Goal: Transaction & Acquisition: Purchase product/service

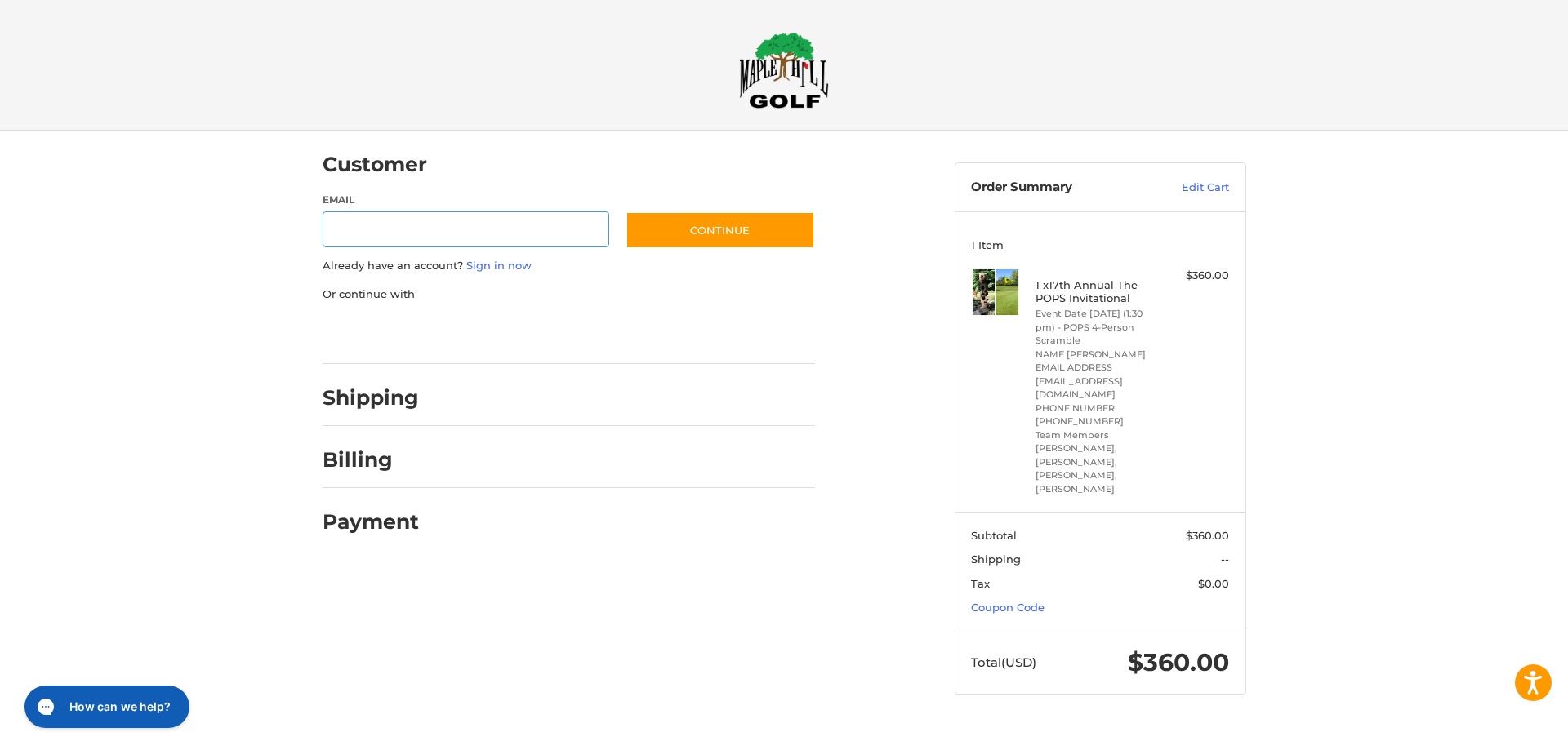
click at [432, 246] on input "Email" at bounding box center [466, 230] width 287 height 37
type input "**********"
click at [700, 232] on button "Continue" at bounding box center [719, 230] width 189 height 38
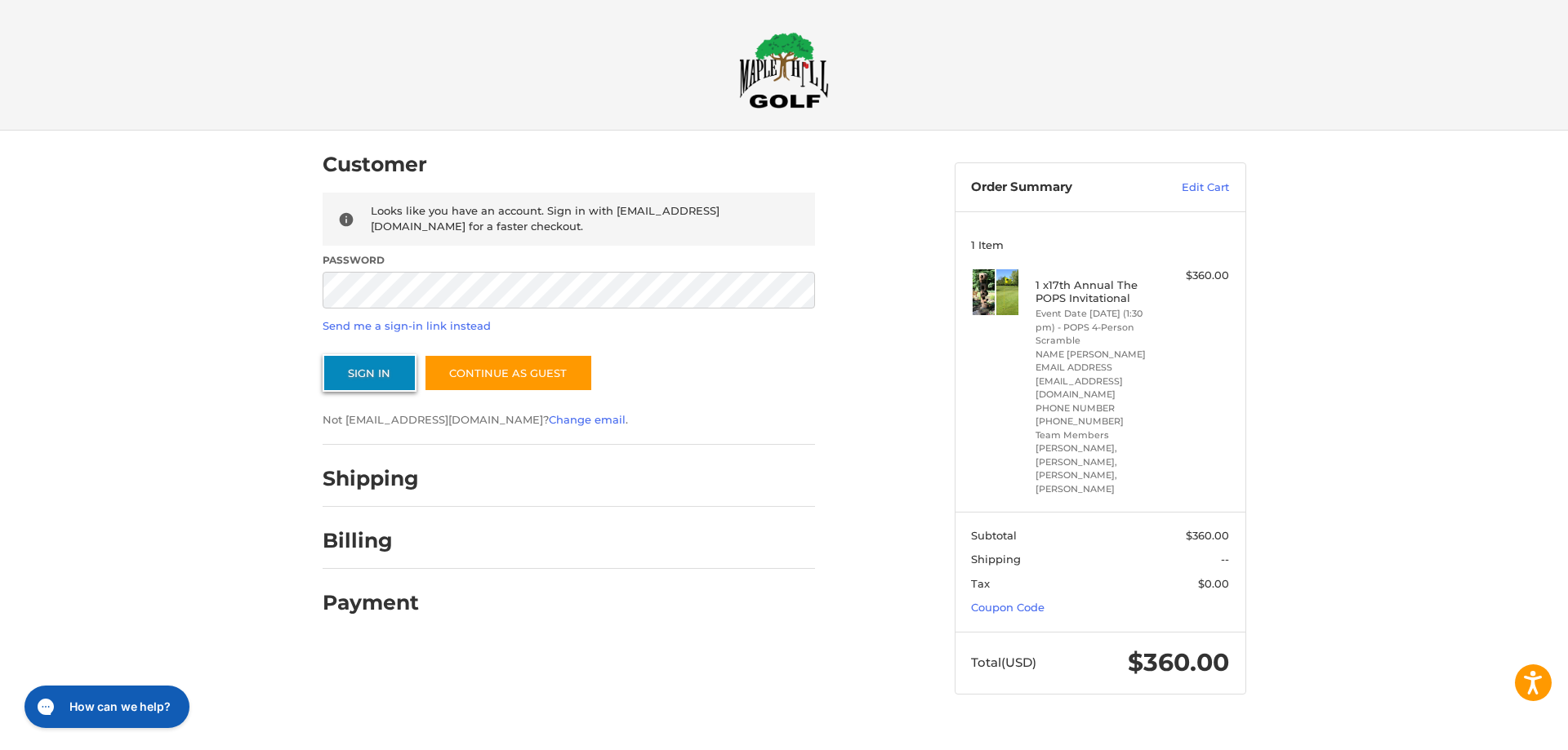
click at [360, 378] on button "Sign In" at bounding box center [370, 373] width 94 height 38
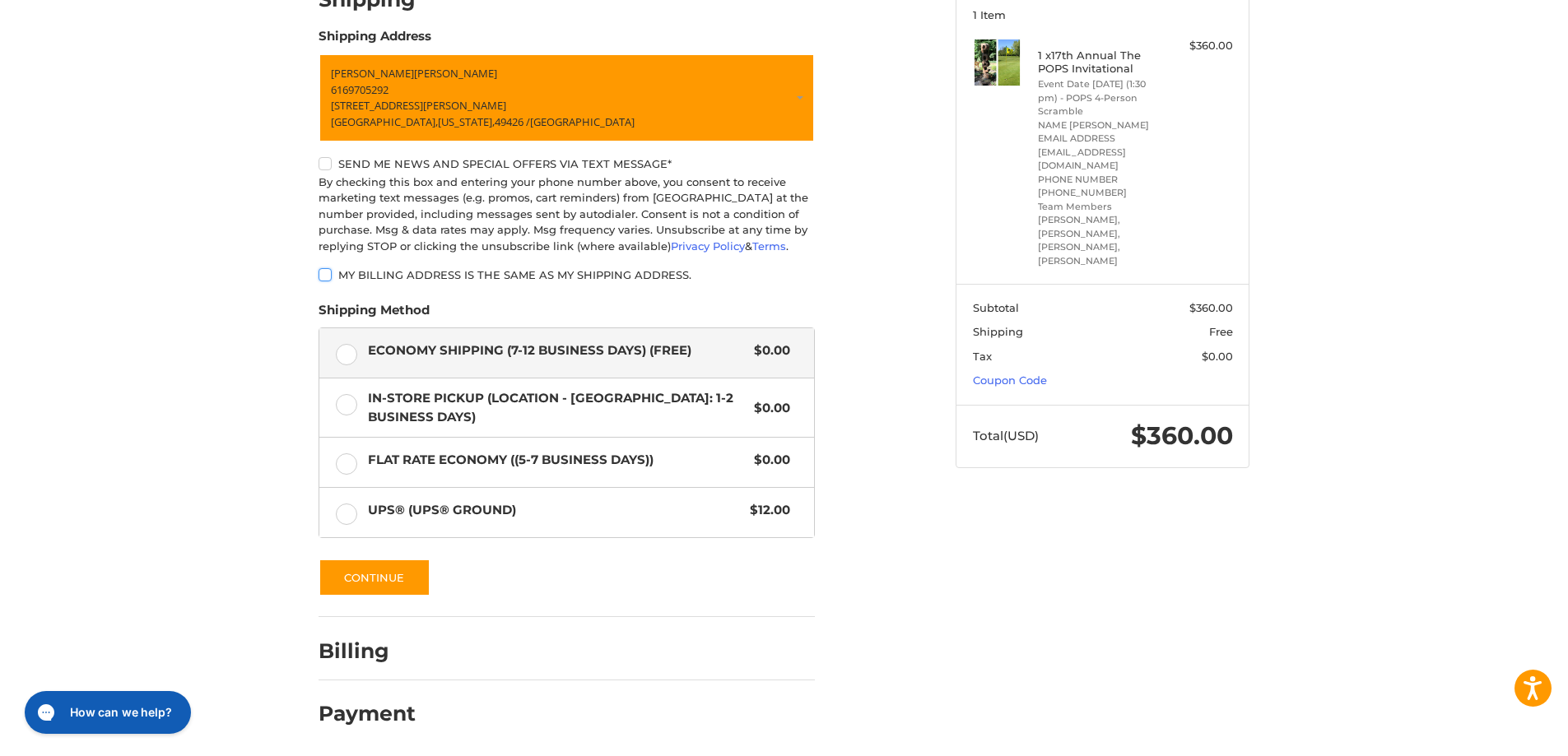
scroll to position [234, 0]
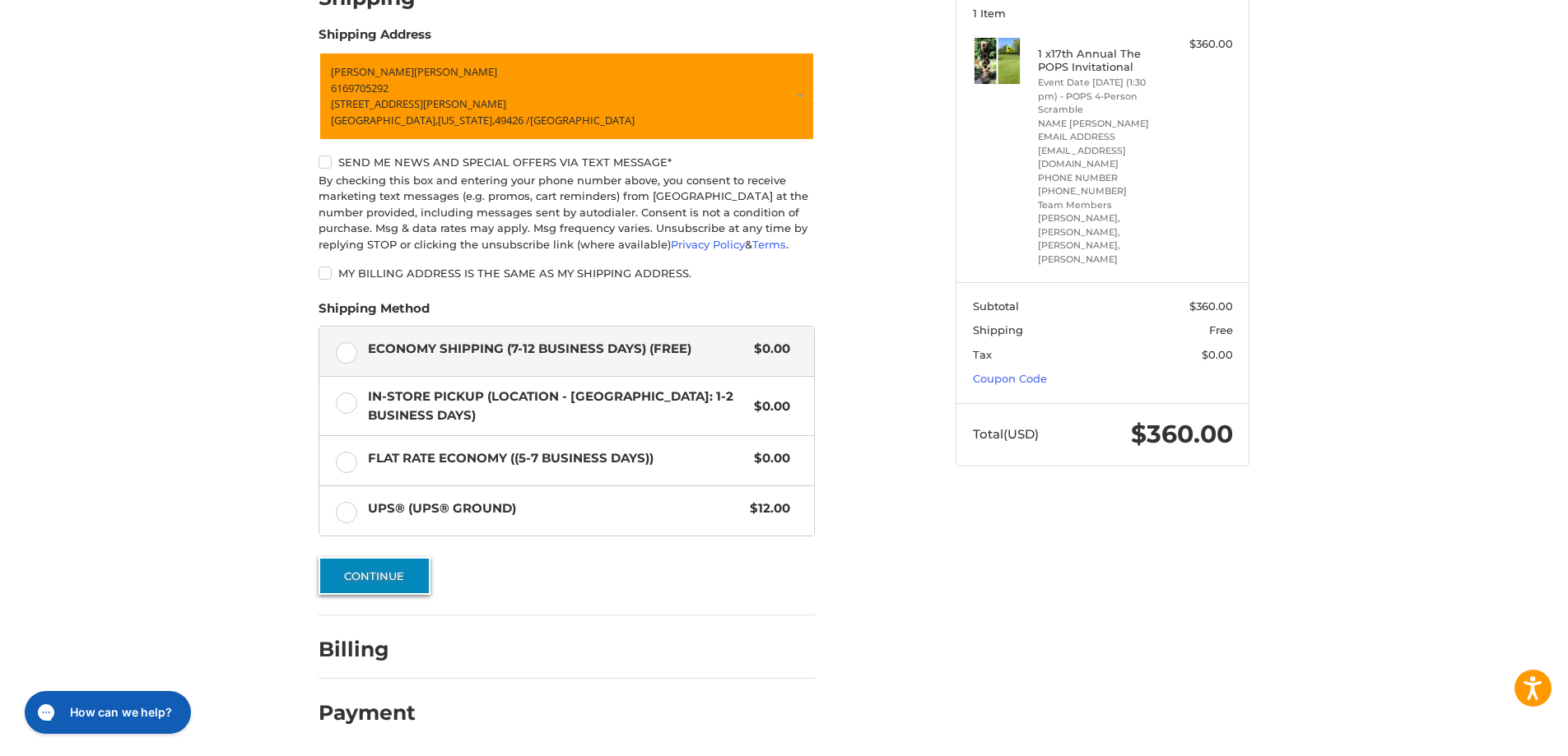
click at [385, 584] on button "Continue" at bounding box center [374, 576] width 112 height 38
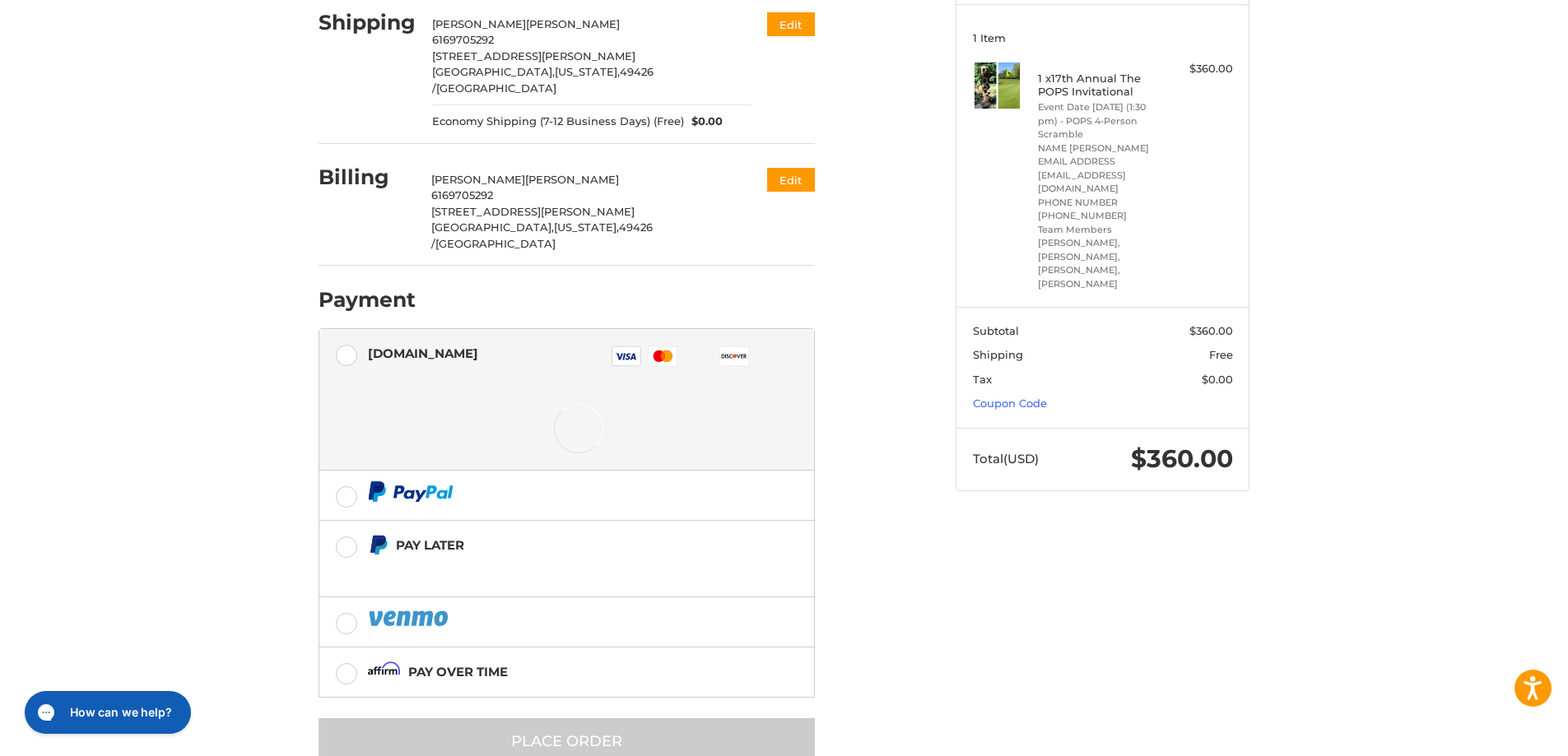
scroll to position [221, 0]
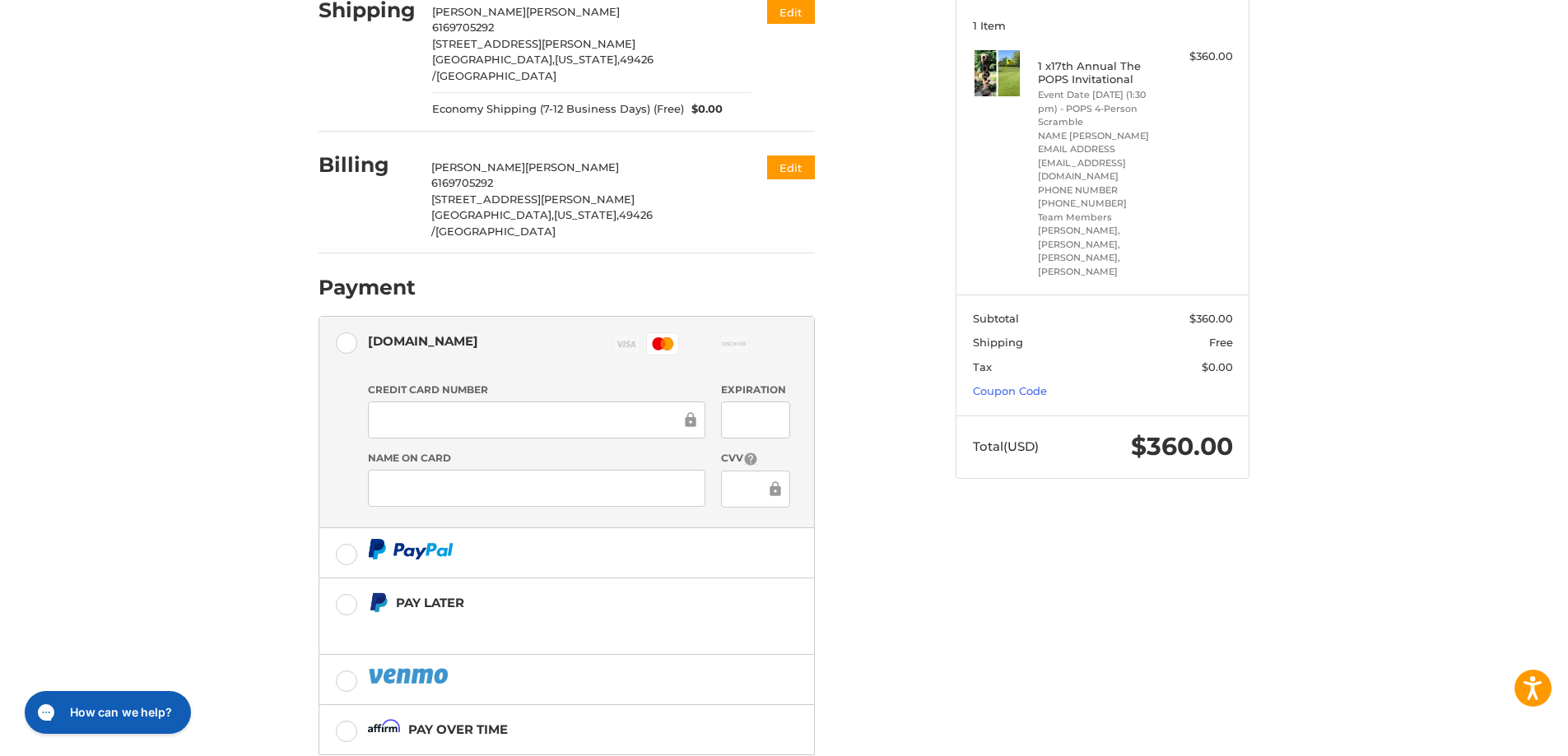
click at [731, 401] on div at bounding box center [755, 420] width 69 height 37
click at [216, 398] on div "Customer [EMAIL_ADDRESS][DOMAIN_NAME] Sign Out Shipping [PERSON_NAME] 616970529…" at bounding box center [784, 384] width 1568 height 946
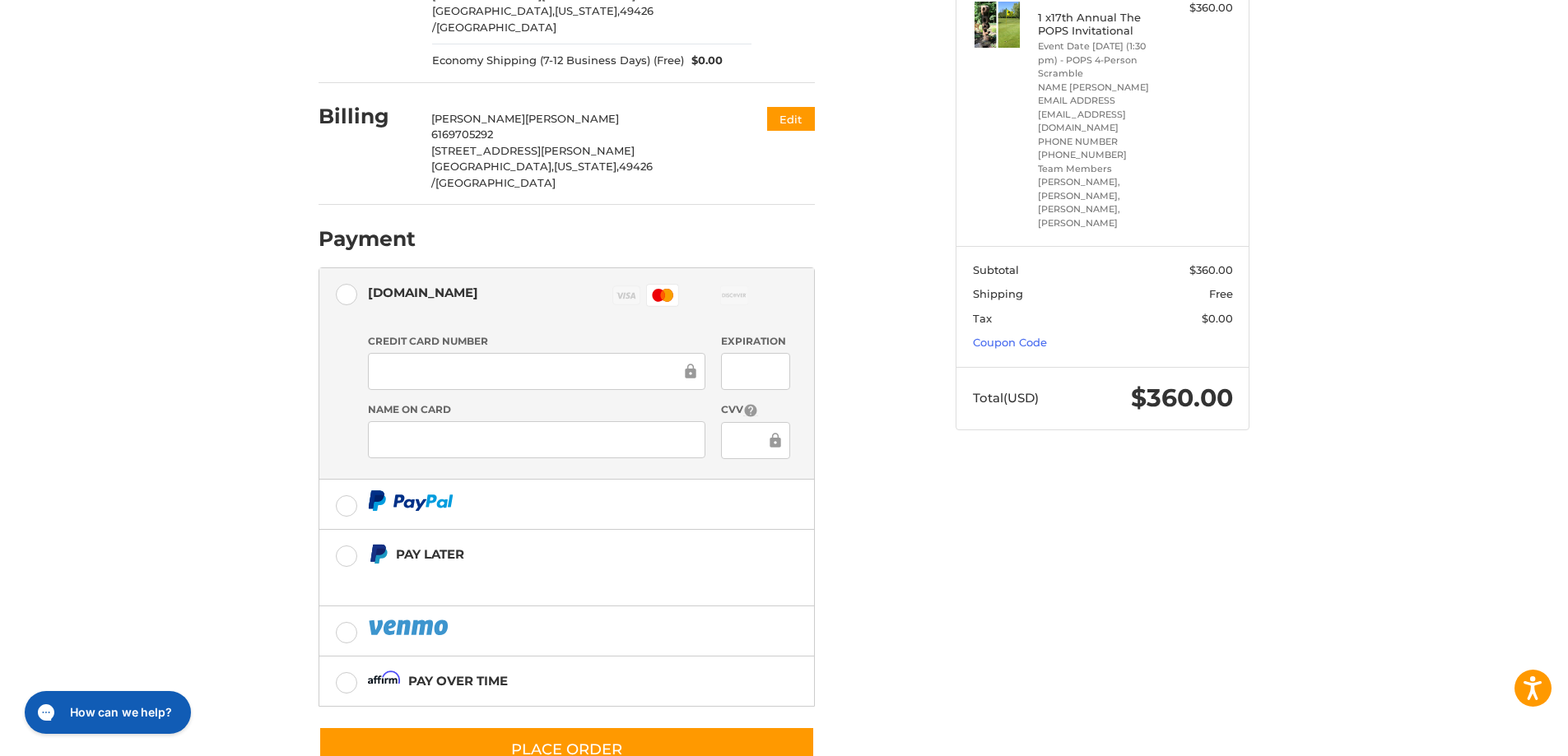
scroll to position [291, 0]
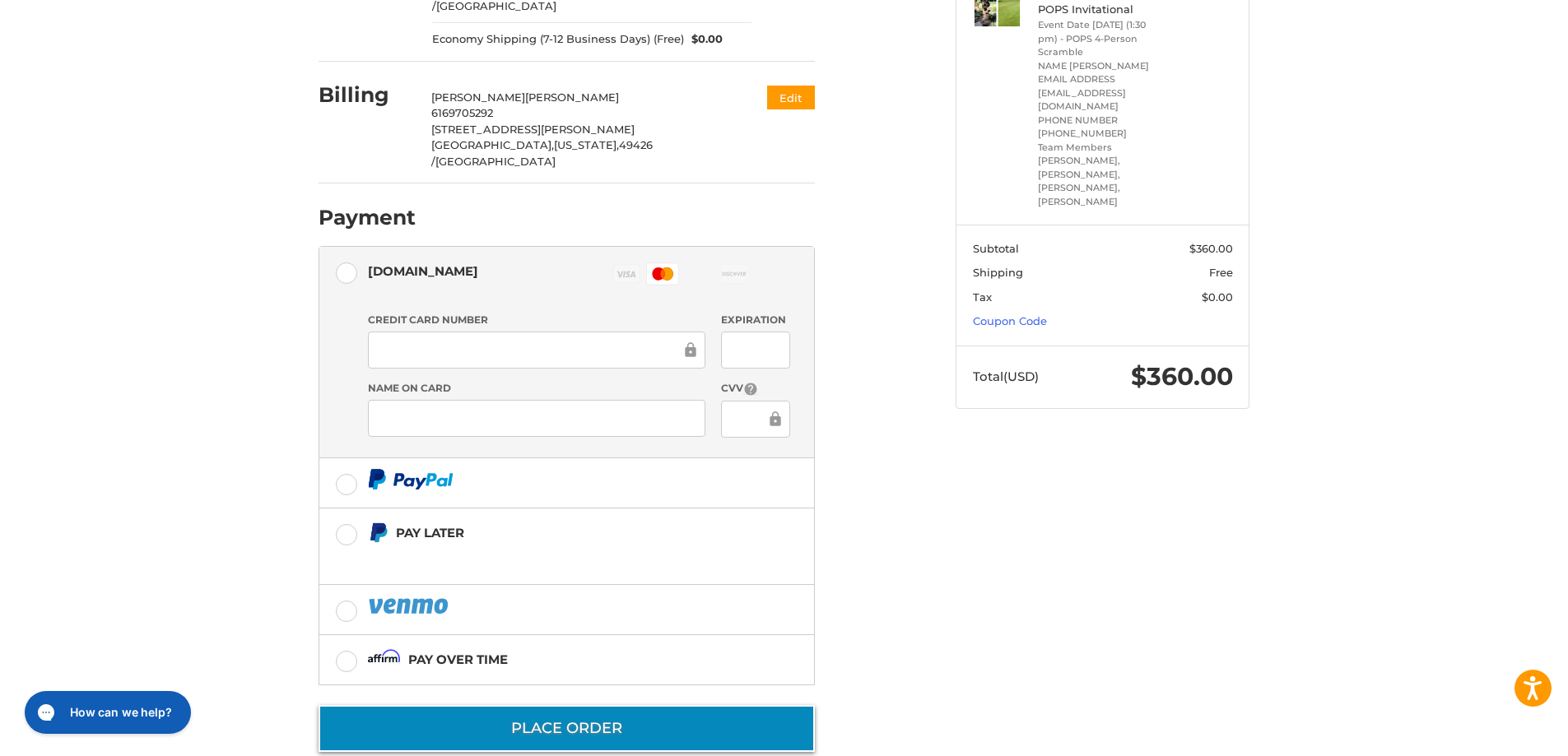
click at [611, 705] on button "Place Order" at bounding box center [567, 728] width 496 height 47
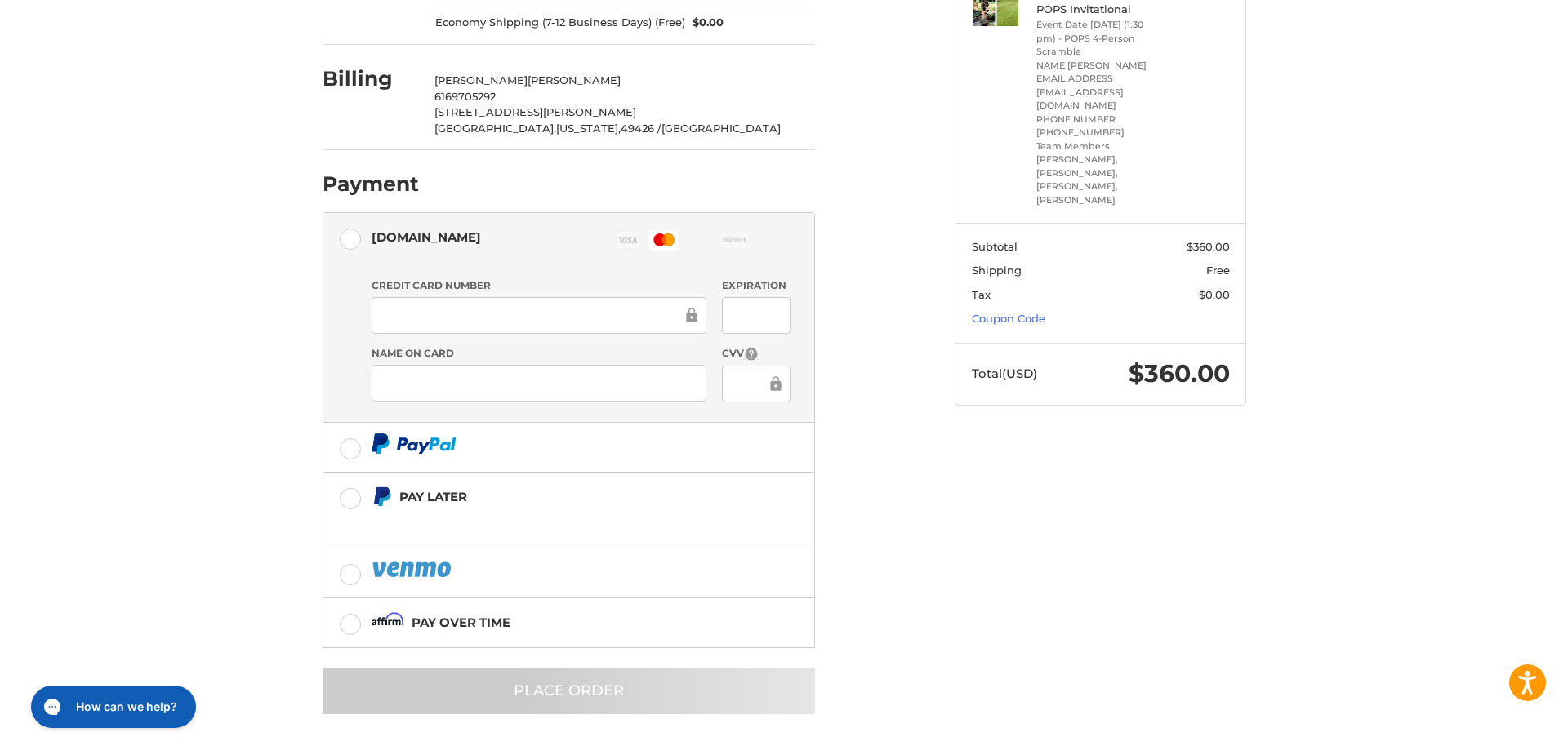
scroll to position [0, 0]
